Goal: Task Accomplishment & Management: Use online tool/utility

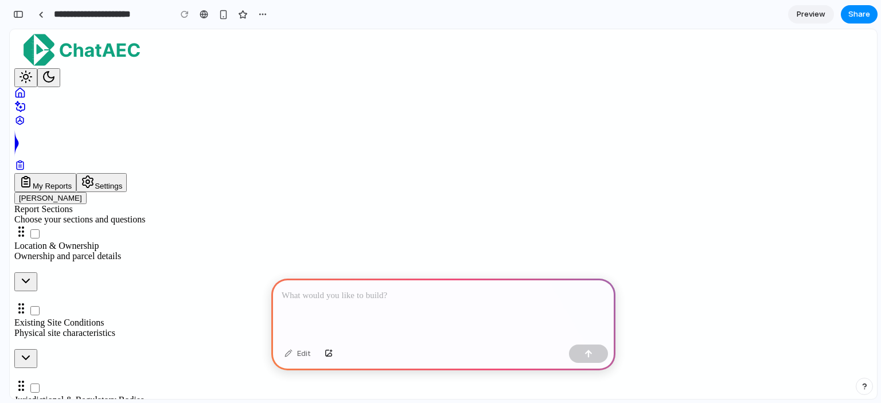
click at [356, 292] on p at bounding box center [443, 296] width 323 height 14
click at [590, 357] on div "button" at bounding box center [588, 354] width 8 height 8
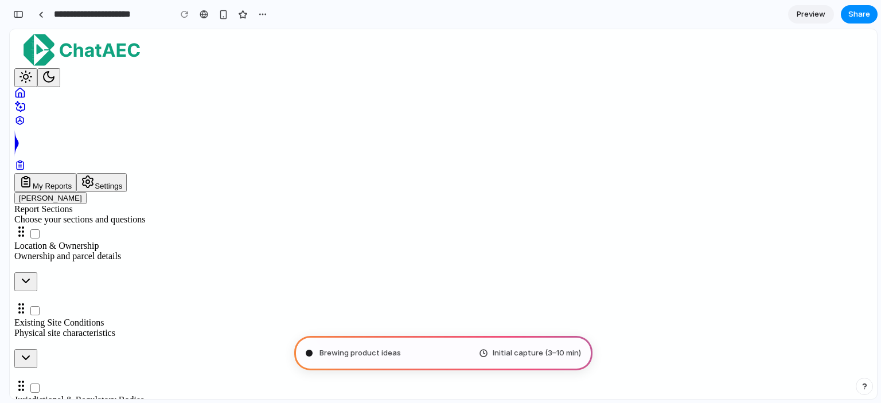
type input "**********"
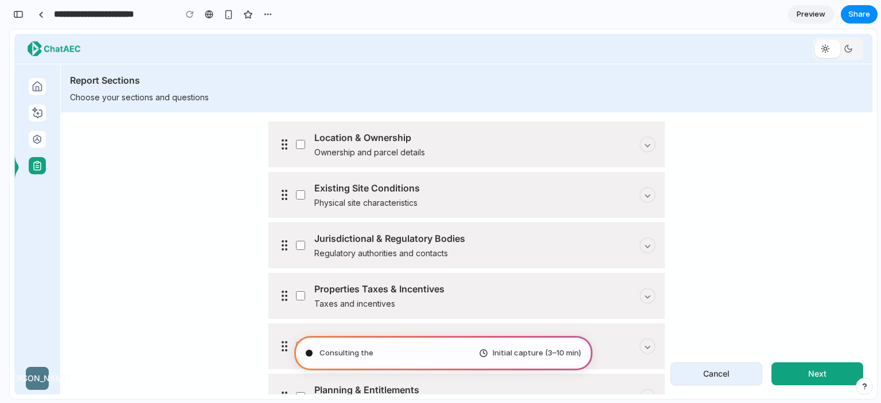
click at [795, 372] on button "Next" at bounding box center [817, 373] width 92 height 23
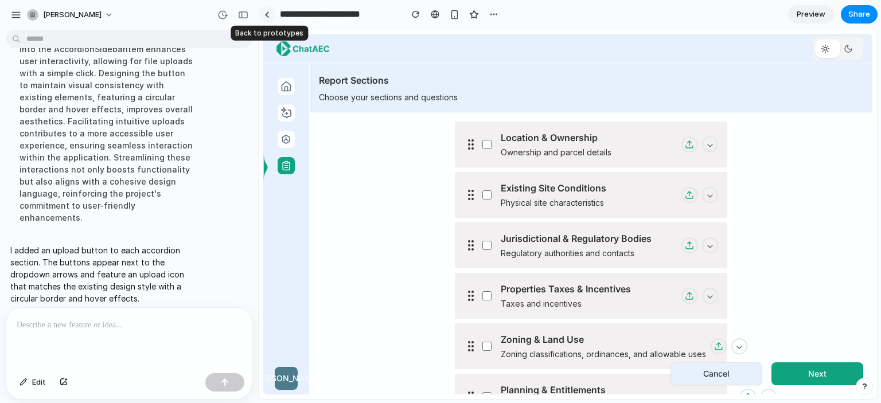
click at [264, 15] on link at bounding box center [266, 14] width 17 height 17
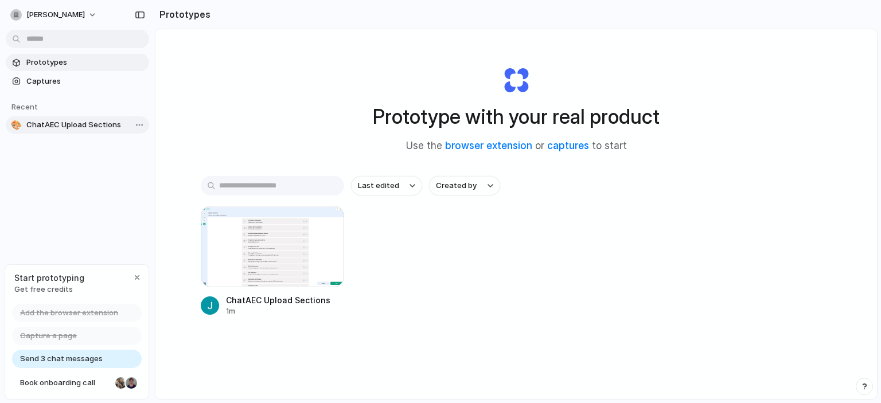
click at [69, 124] on span "ChatAEC Upload Sections" at bounding box center [85, 124] width 118 height 11
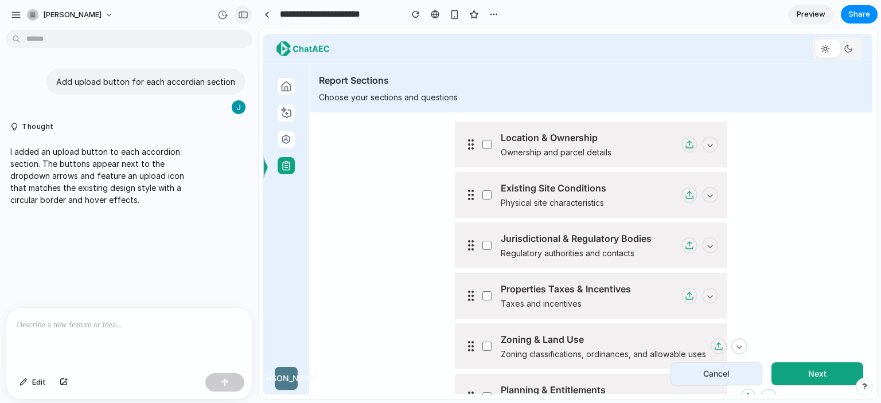
click at [238, 20] on button "button" at bounding box center [243, 15] width 18 height 18
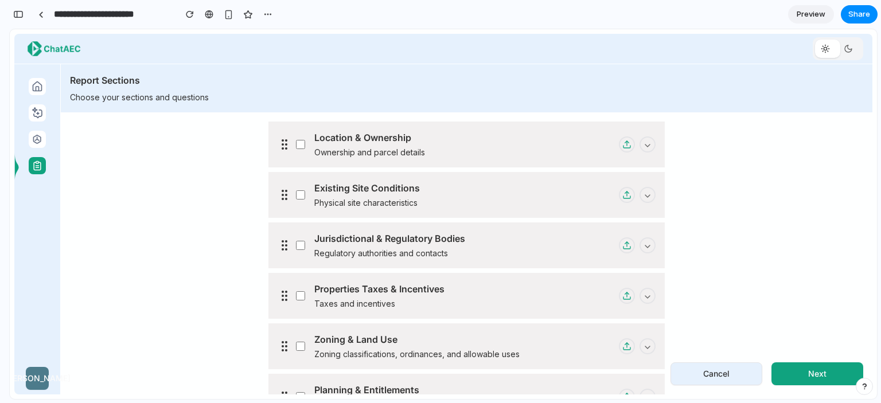
scroll to position [57, 0]
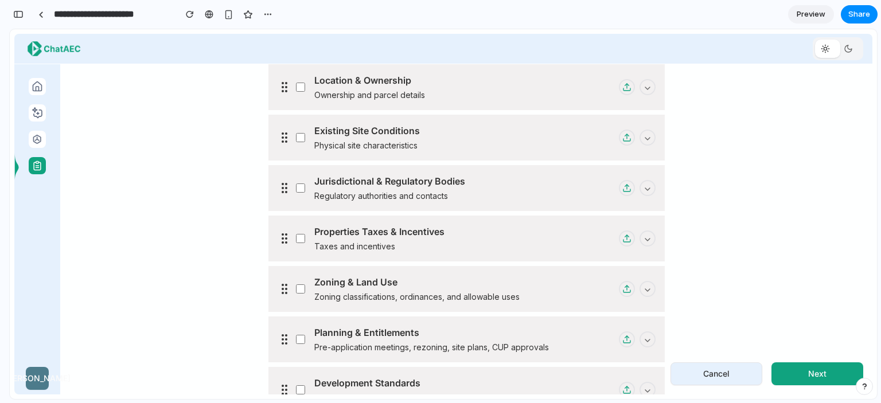
click at [822, 373] on button "Next" at bounding box center [817, 373] width 92 height 23
click at [645, 190] on button "button" at bounding box center [648, 188] width 16 height 16
click at [645, 134] on button "button" at bounding box center [648, 138] width 16 height 16
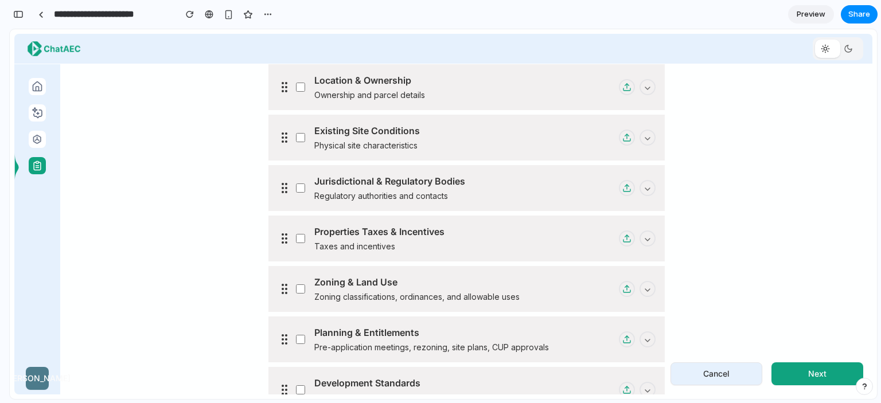
click at [646, 88] on button "button" at bounding box center [648, 87] width 16 height 16
click at [818, 366] on button "Next" at bounding box center [817, 373] width 92 height 23
click at [820, 372] on button "Next" at bounding box center [817, 373] width 92 height 23
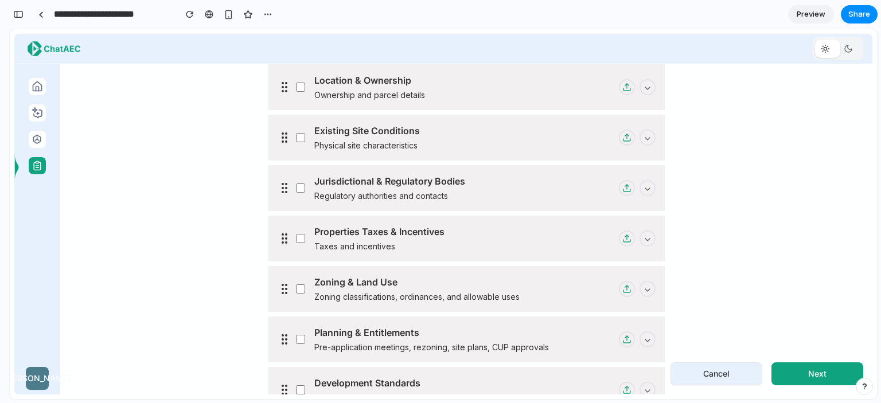
click at [731, 373] on button "Cancel" at bounding box center [716, 373] width 92 height 23
click at [789, 375] on button "Next" at bounding box center [817, 373] width 92 height 23
click at [750, 377] on button "Cancel" at bounding box center [716, 373] width 92 height 23
click at [631, 338] on button at bounding box center [627, 340] width 16 height 16
click at [643, 138] on button "button" at bounding box center [648, 138] width 16 height 16
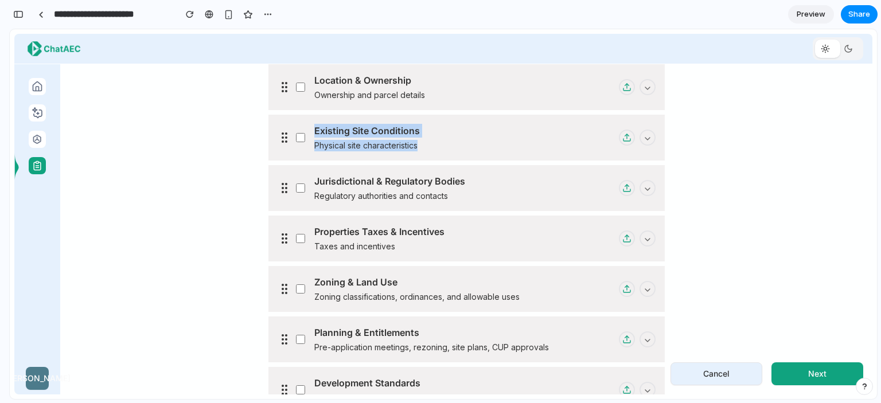
drag, startPoint x: 282, startPoint y: 138, endPoint x: 279, endPoint y: 184, distance: 46.6
click at [280, 133] on icon at bounding box center [285, 138] width 14 height 14
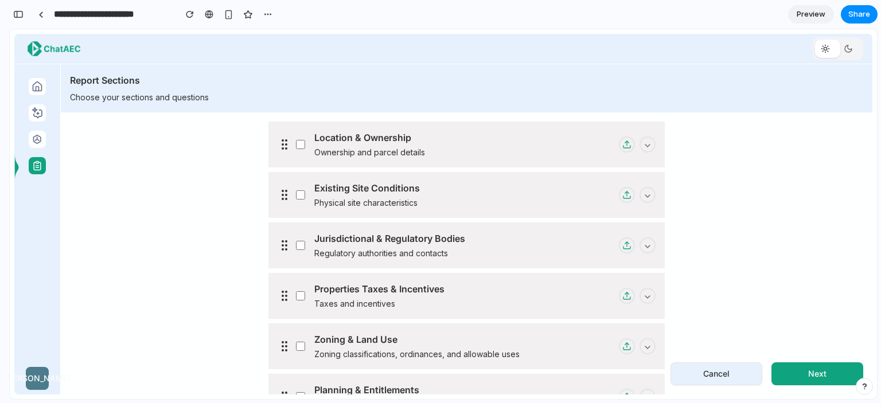
click at [850, 52] on icon at bounding box center [848, 48] width 7 height 7
click at [845, 48] on icon at bounding box center [848, 48] width 9 height 9
click at [829, 48] on icon at bounding box center [825, 48] width 9 height 9
click at [643, 149] on button "button" at bounding box center [648, 145] width 16 height 16
click at [627, 195] on icon at bounding box center [626, 194] width 9 height 9
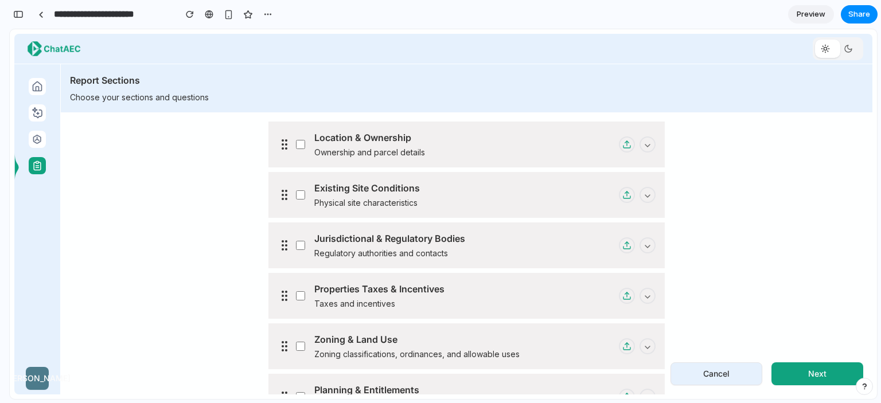
click at [798, 381] on button "Next" at bounding box center [817, 373] width 92 height 23
